Goal: Task Accomplishment & Management: Manage account settings

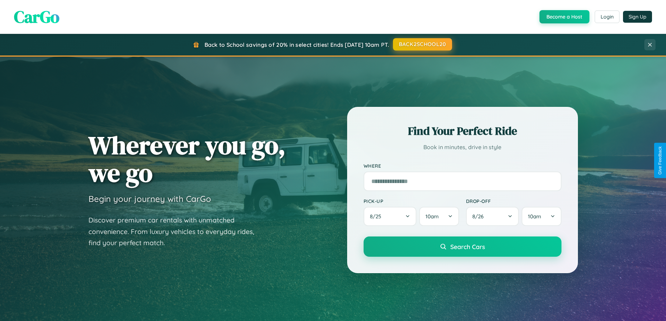
click at [422, 45] on button "BACK2SCHOOL20" at bounding box center [422, 44] width 59 height 13
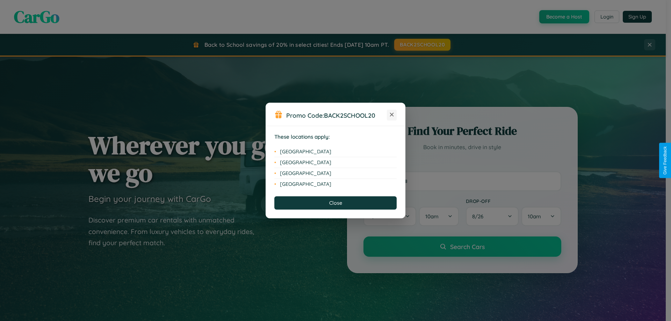
click at [392, 115] on icon at bounding box center [392, 115] width 4 height 4
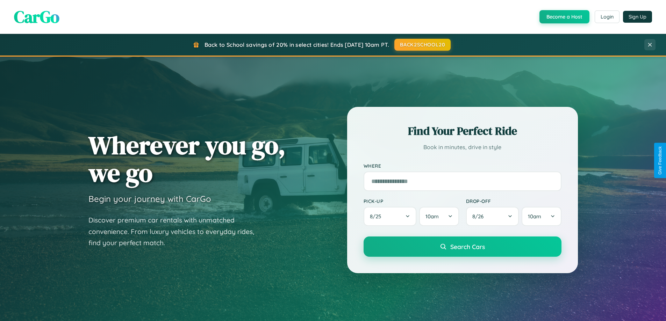
scroll to position [301, 0]
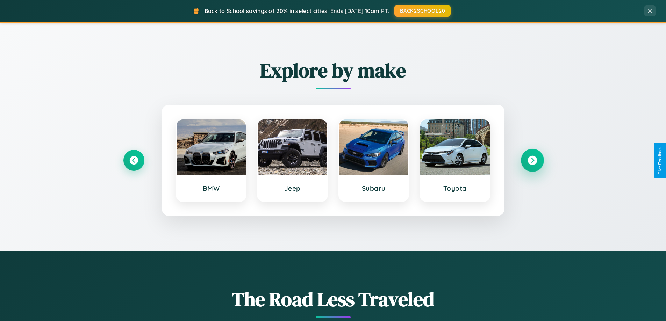
click at [532, 161] on icon at bounding box center [532, 160] width 9 height 9
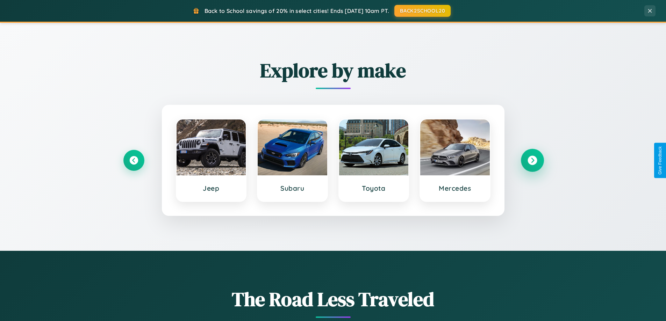
click at [532, 161] on icon at bounding box center [532, 160] width 9 height 9
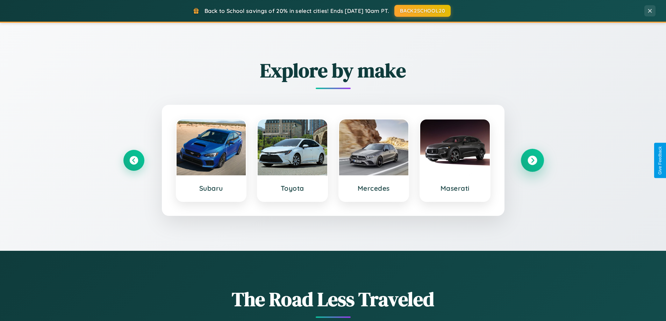
click at [532, 161] on icon at bounding box center [532, 160] width 9 height 9
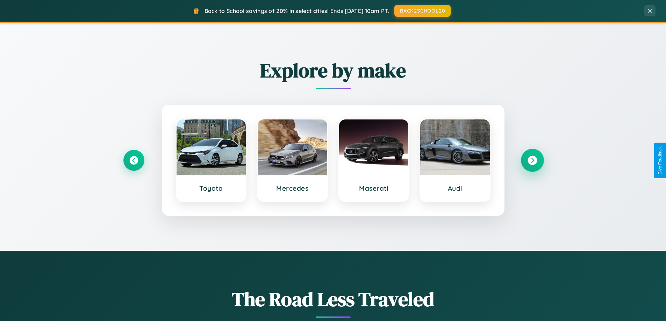
click at [532, 161] on icon at bounding box center [532, 160] width 9 height 9
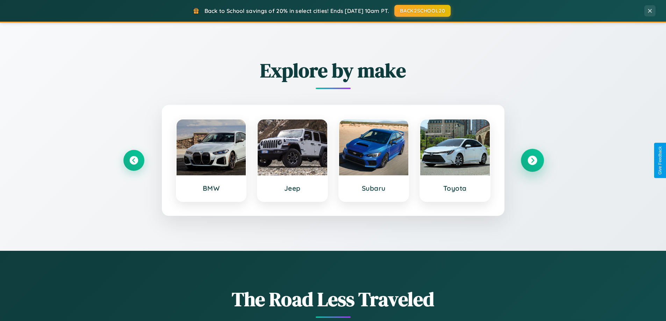
click at [532, 161] on icon at bounding box center [532, 160] width 9 height 9
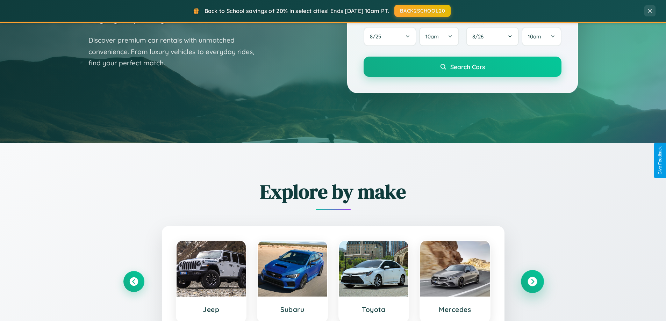
scroll to position [0, 0]
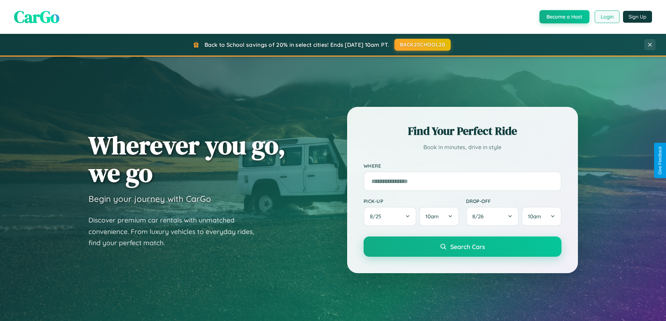
click at [607, 17] on button "Login" at bounding box center [607, 16] width 25 height 13
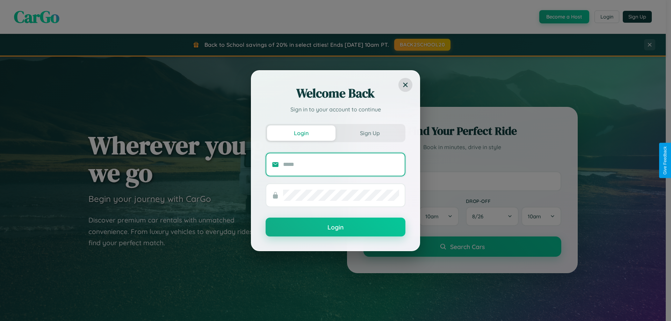
click at [341, 164] on input "text" at bounding box center [341, 164] width 116 height 11
type input "**********"
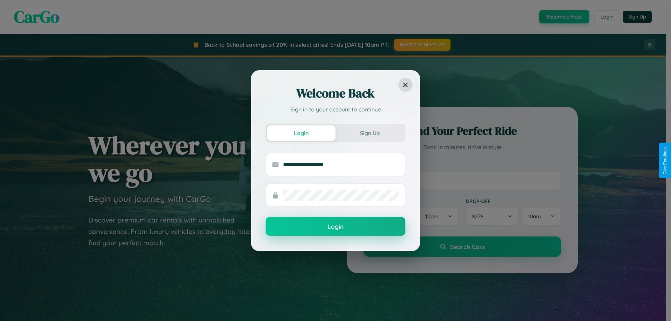
click at [336, 227] on button "Login" at bounding box center [336, 226] width 140 height 19
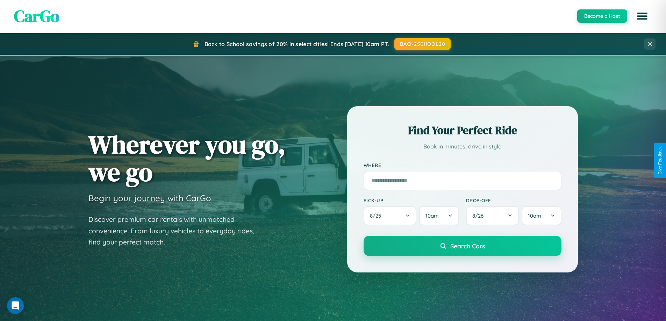
scroll to position [21, 0]
